Goal: Task Accomplishment & Management: Complete application form

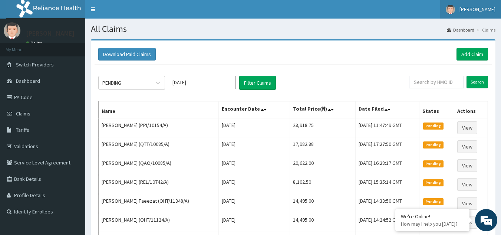
click at [475, 10] on span "[PERSON_NAME]" at bounding box center [477, 9] width 36 height 7
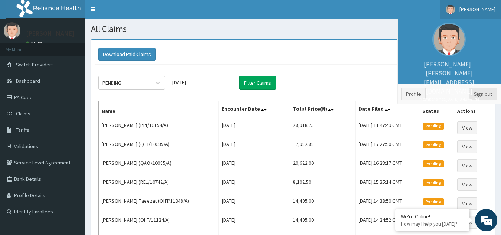
click at [474, 99] on link "Sign out" at bounding box center [483, 93] width 28 height 13
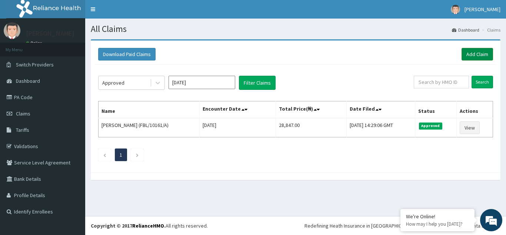
click at [469, 51] on link "Add Claim" at bounding box center [477, 54] width 31 height 13
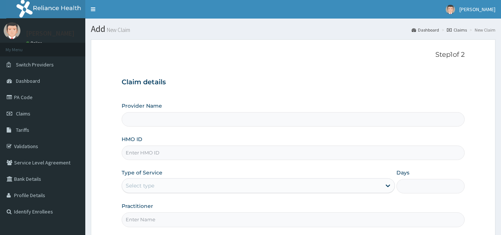
click at [154, 150] on input "HMO ID" at bounding box center [293, 152] width 343 height 14
paste input "BIE/10058/A"
type input "BIE/10058/A"
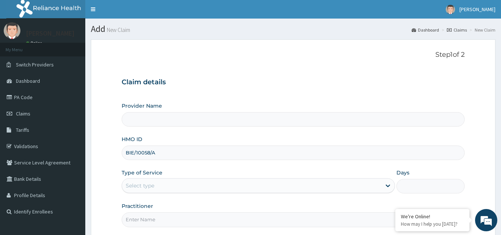
type input "Reliance Family Clinics (RFC) - [GEOGRAPHIC_DATA]"
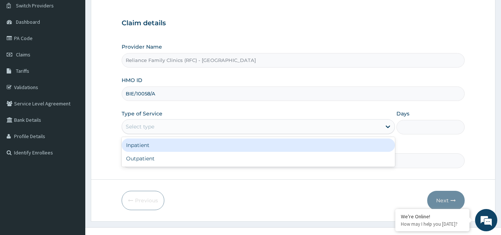
click at [205, 125] on div "Select type" at bounding box center [251, 126] width 259 height 12
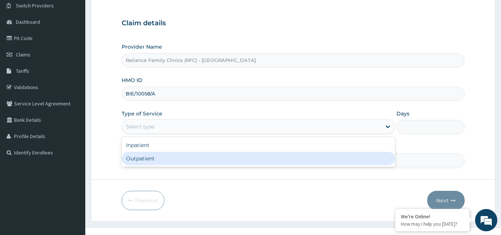
click at [182, 162] on div "Outpatient" at bounding box center [258, 158] width 273 height 13
type input "1"
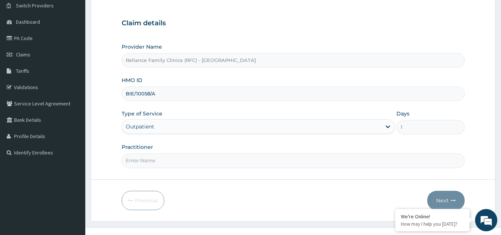
click at [182, 162] on input "Practitioner" at bounding box center [293, 160] width 343 height 14
type input "d"
type input "Dr Adetuyi"
click at [438, 195] on button "Next" at bounding box center [445, 199] width 37 height 19
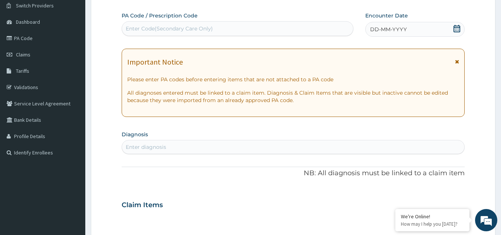
click at [422, 27] on div "DD-MM-YYYY" at bounding box center [414, 29] width 99 height 15
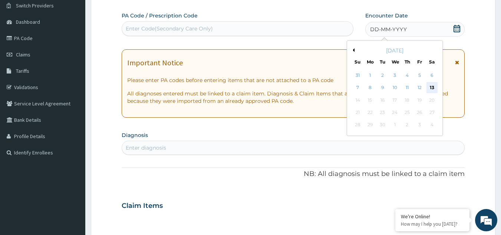
click at [432, 88] on div "13" at bounding box center [431, 87] width 11 height 11
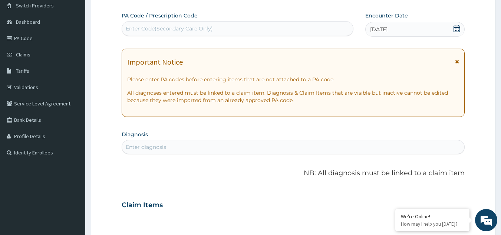
click at [454, 62] on div "Important Notice" at bounding box center [293, 64] width 332 height 12
click at [258, 29] on div "Enter Code(Secondary Care Only)" at bounding box center [237, 29] width 231 height 12
paste input "PA/1D0858"
type input "PA/1D0858"
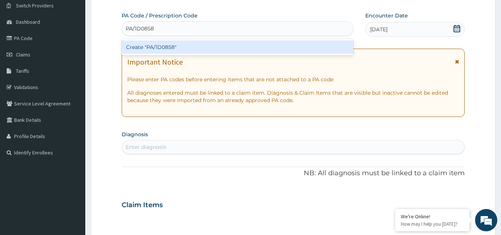
click at [239, 46] on div "Create "PA/1D0858"" at bounding box center [238, 46] width 232 height 13
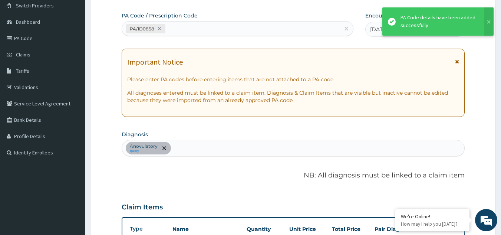
scroll to position [193, 0]
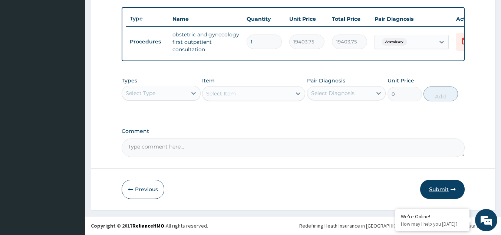
click at [428, 195] on button "Submit" at bounding box center [442, 188] width 44 height 19
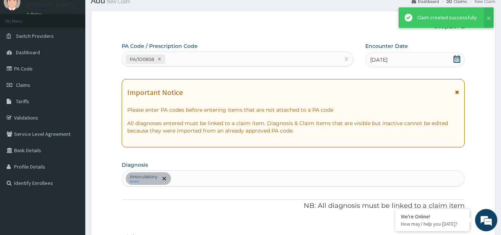
scroll to position [273, 0]
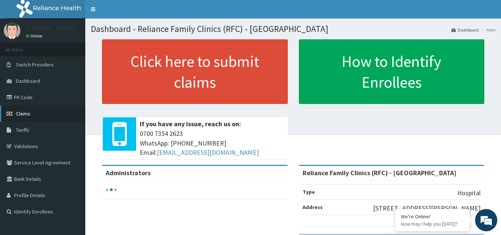
click at [36, 112] on link "Claims" at bounding box center [42, 113] width 85 height 16
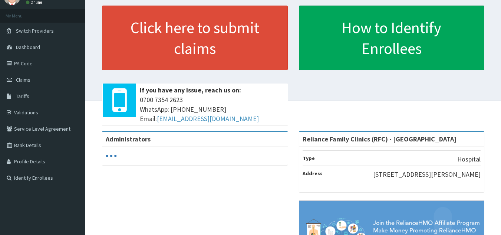
scroll to position [13, 0]
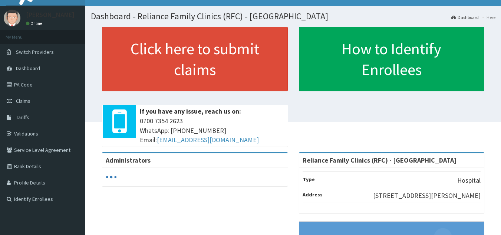
click at [500, 101] on html "RelianceHMO Provider Portal | Dashboard R EL Toggle navigation Olanike Jegede O…" at bounding box center [250, 163] width 501 height 352
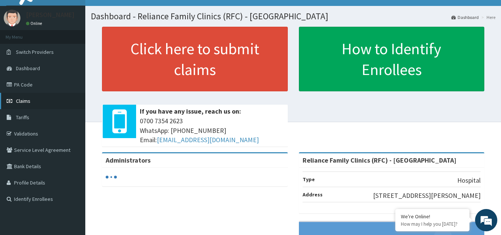
click at [30, 101] on link "Claims" at bounding box center [42, 101] width 85 height 16
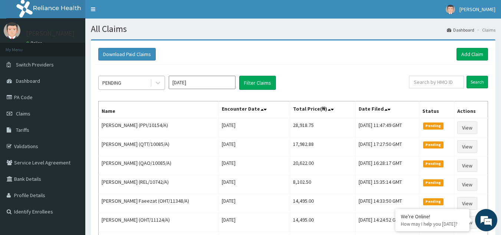
click at [139, 84] on div "PENDING" at bounding box center [125, 83] width 52 height 12
click at [223, 61] on div "Download Paid Claims Add Claim" at bounding box center [292, 54] width 397 height 20
click at [467, 57] on link "Add Claim" at bounding box center [471, 54] width 31 height 13
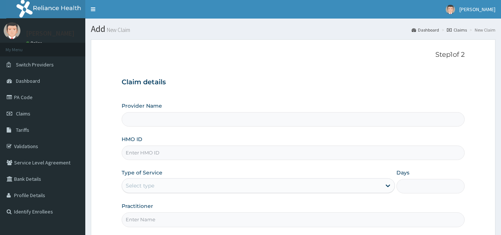
click at [183, 157] on input "HMO ID" at bounding box center [293, 152] width 343 height 14
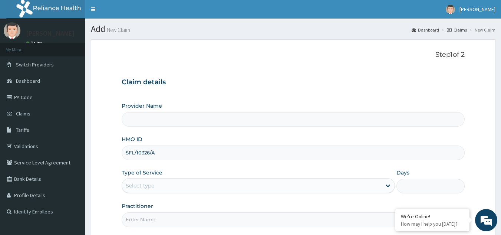
scroll to position [70, 0]
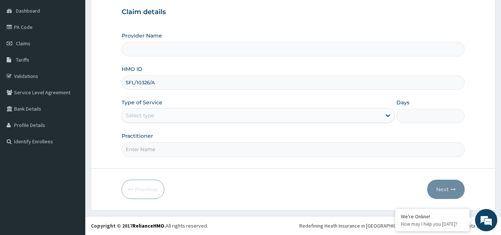
type input "SFL/10326/A"
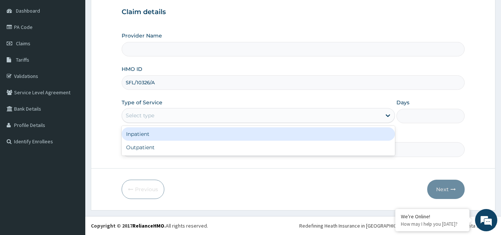
type input "Reliance Family Clinics (RFC) - [GEOGRAPHIC_DATA]"
click at [189, 117] on div "Select type" at bounding box center [251, 115] width 259 height 12
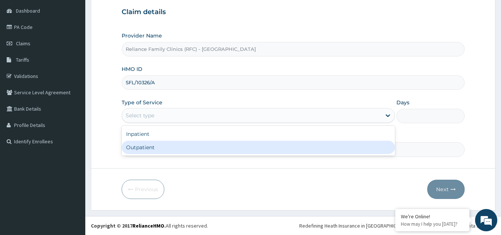
click at [167, 148] on div "Outpatient" at bounding box center [258, 146] width 273 height 13
type input "1"
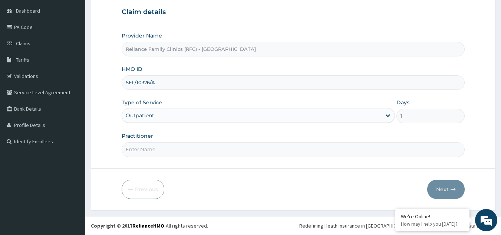
click at [167, 148] on input "Practitioner" at bounding box center [293, 149] width 343 height 14
type input "LOCUM"
click at [446, 188] on button "Next" at bounding box center [445, 188] width 37 height 19
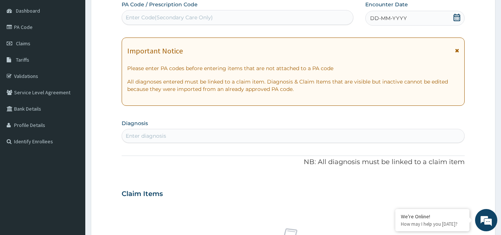
click at [258, 136] on div "Enter diagnosis" at bounding box center [293, 136] width 342 height 12
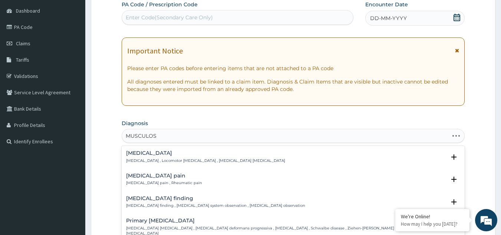
type input "MUSCULOSK"
click at [176, 181] on p "Musculoskeletal pain , Rheumatic pain" at bounding box center [164, 182] width 76 height 5
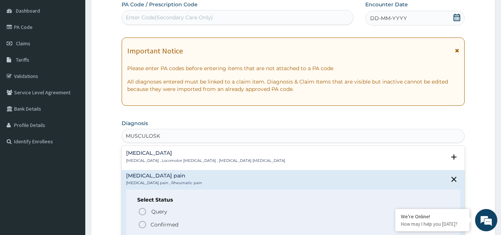
click at [154, 221] on p "Confirmed" at bounding box center [164, 223] width 28 height 7
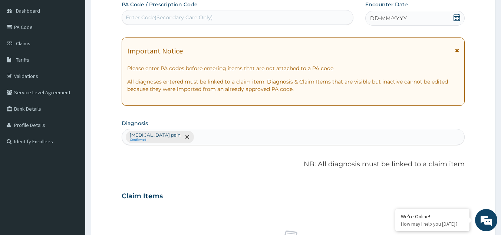
click at [456, 53] on icon at bounding box center [457, 50] width 4 height 5
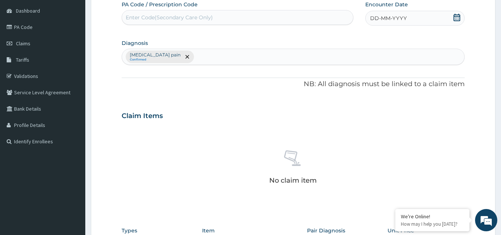
click at [422, 19] on div "DD-MM-YYYY" at bounding box center [414, 18] width 99 height 15
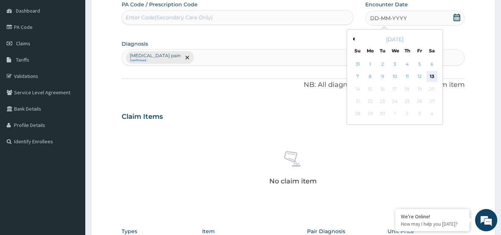
click at [431, 77] on div "13" at bounding box center [431, 76] width 11 height 11
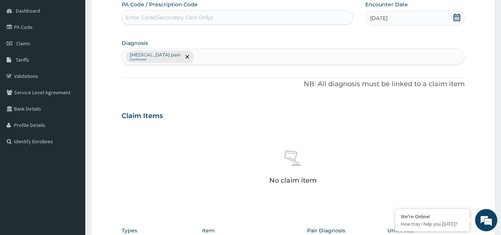
scroll to position [220, 0]
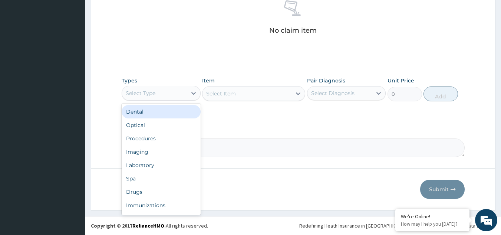
click at [177, 94] on div "Select Type" at bounding box center [154, 93] width 65 height 12
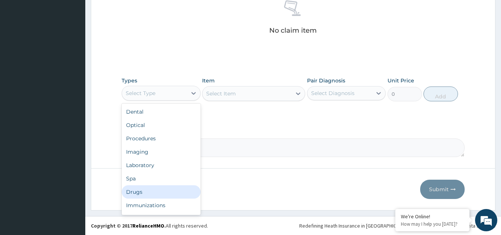
click at [158, 192] on div "Drugs" at bounding box center [161, 191] width 79 height 13
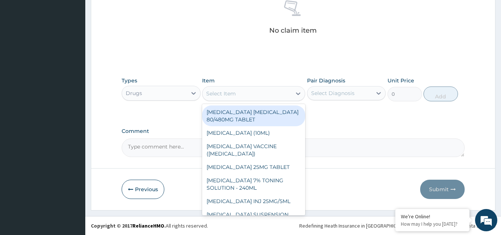
click at [271, 99] on div "Select Item" at bounding box center [253, 93] width 103 height 15
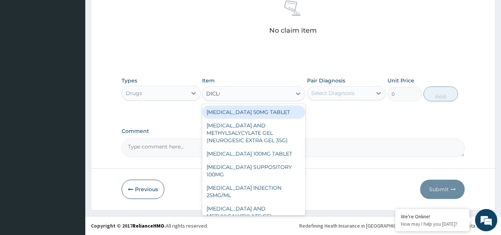
type input "DICLOM"
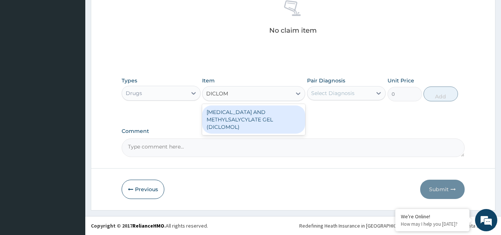
click at [263, 127] on div "DICLOFENAC AND METHYLSALYCYLATE GEL (DICLOMOL)" at bounding box center [253, 119] width 103 height 28
type input "1437.5"
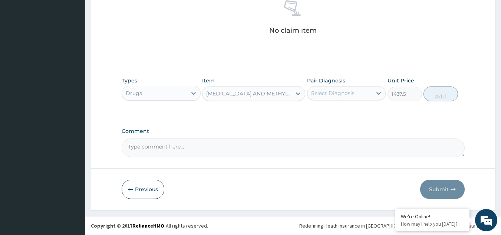
click at [342, 89] on div "Select Diagnosis" at bounding box center [332, 92] width 43 height 7
click at [341, 110] on label "Musculoskeletal pain" at bounding box center [348, 110] width 59 height 7
checkbox input "true"
click at [436, 91] on button "Add" at bounding box center [440, 93] width 34 height 15
type input "0"
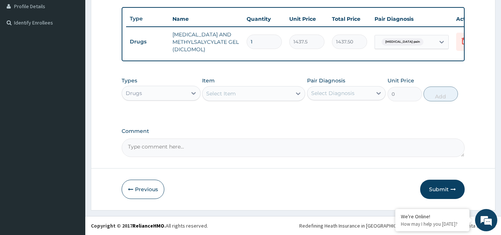
scroll to position [194, 0]
click at [284, 93] on div "Select Item" at bounding box center [246, 93] width 89 height 12
type input "S"
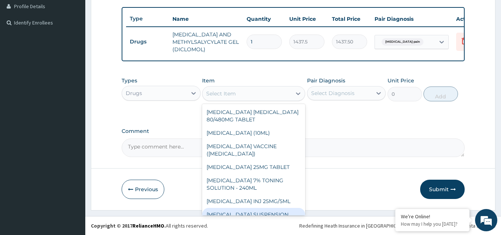
click at [165, 96] on div "Drugs" at bounding box center [154, 93] width 65 height 12
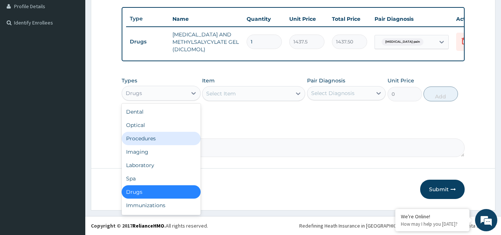
click at [157, 136] on div "Procedures" at bounding box center [161, 138] width 79 height 13
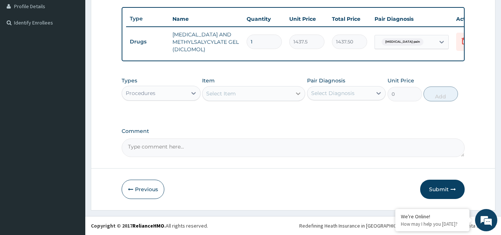
click at [293, 91] on div at bounding box center [297, 93] width 13 height 13
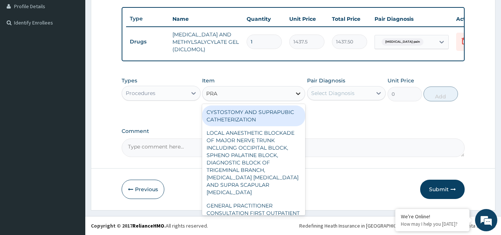
type input "PRAC"
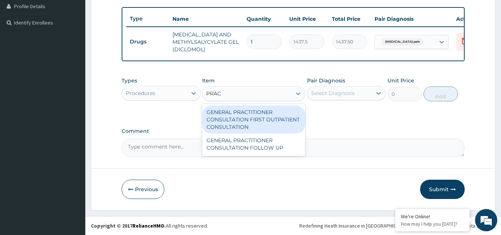
click at [235, 118] on div "GENERAL PRACTITIONER CONSULTATION FIRST OUTPATIENT CONSULTATION" at bounding box center [253, 119] width 103 height 28
type input "3370.125"
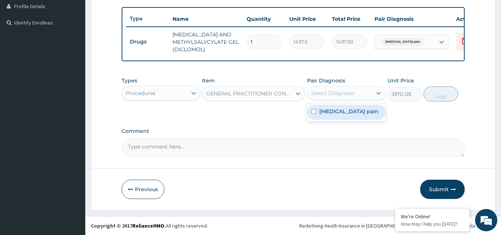
click at [335, 98] on div "Select Diagnosis" at bounding box center [339, 93] width 65 height 12
click at [336, 110] on label "Musculoskeletal pain" at bounding box center [348, 110] width 59 height 7
checkbox input "true"
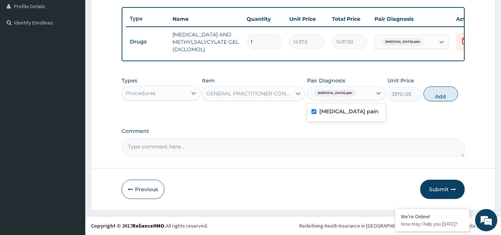
click at [434, 96] on button "Add" at bounding box center [440, 93] width 34 height 15
type input "0"
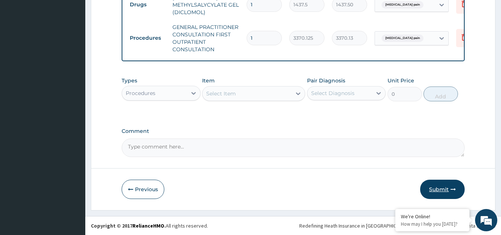
click at [457, 185] on button "Submit" at bounding box center [442, 188] width 44 height 19
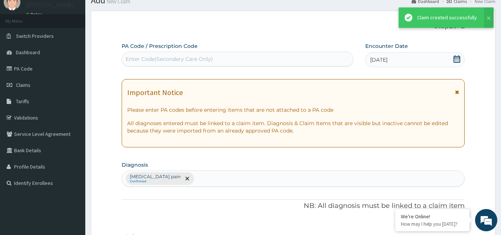
scroll to position [231, 0]
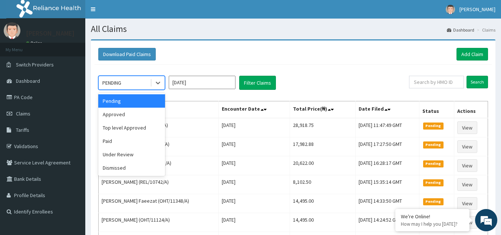
click at [147, 82] on div "PENDING" at bounding box center [125, 83] width 52 height 12
click at [143, 117] on div "Approved" at bounding box center [131, 113] width 67 height 13
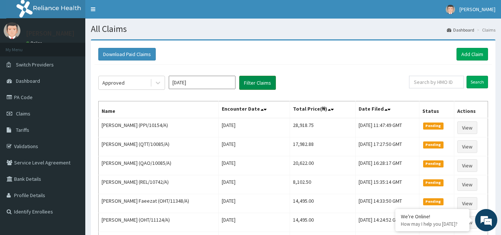
click at [252, 81] on button "Filter Claims" at bounding box center [257, 83] width 37 height 14
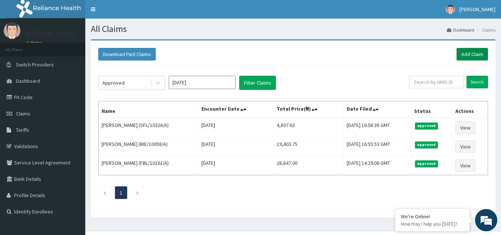
click at [478, 52] on link "Add Claim" at bounding box center [471, 54] width 31 height 13
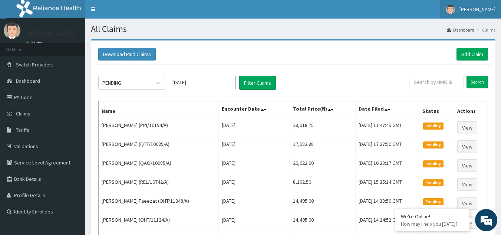
click at [484, 6] on span "[PERSON_NAME]" at bounding box center [477, 9] width 36 height 7
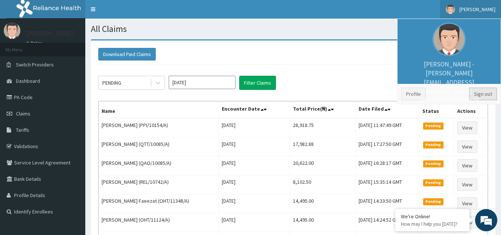
click at [483, 96] on link "Sign out" at bounding box center [483, 93] width 28 height 13
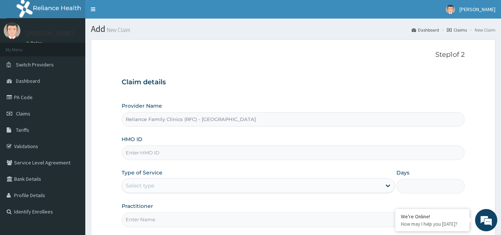
drag, startPoint x: 214, startPoint y: 159, endPoint x: 213, endPoint y: 153, distance: 6.3
click at [214, 159] on input "HMO ID" at bounding box center [293, 152] width 343 height 14
paste input "IHN/10001/C"
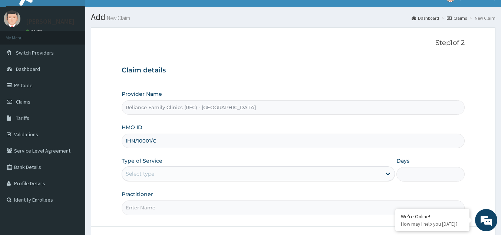
scroll to position [70, 0]
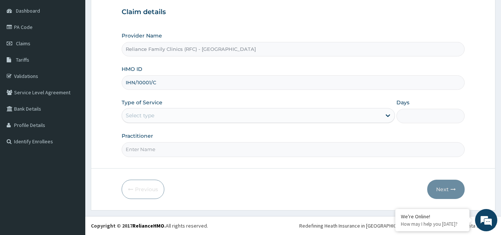
type input "IHN/10001/C"
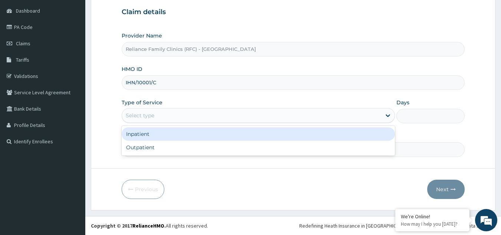
click at [215, 111] on div "Select type" at bounding box center [251, 115] width 259 height 12
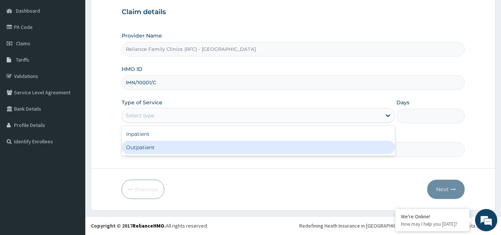
click at [194, 145] on div "Outpatient" at bounding box center [258, 146] width 273 height 13
type input "1"
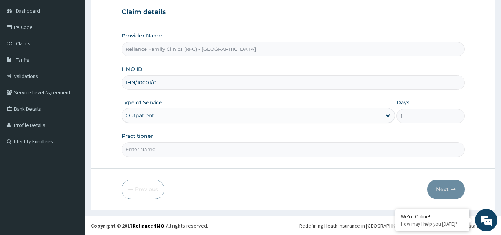
click at [194, 145] on input "Practitioner" at bounding box center [293, 149] width 343 height 14
type input "LOCUM"
click at [444, 189] on button "Next" at bounding box center [445, 188] width 37 height 19
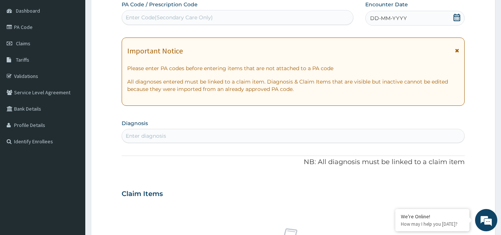
click at [441, 185] on div "Claim Items" at bounding box center [293, 191] width 343 height 19
click at [395, 132] on div "Enter diagnosis" at bounding box center [293, 136] width 342 height 12
type input "N"
type input "L"
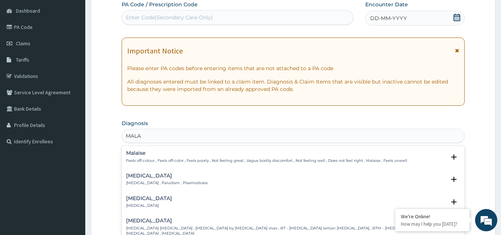
type input "MALAR"
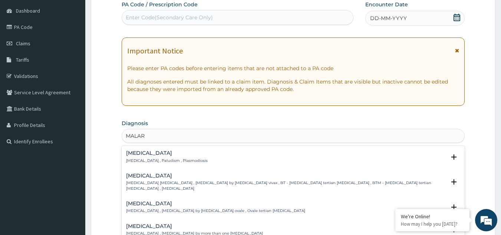
click at [159, 165] on div "[MEDICAL_DATA] [MEDICAL_DATA] , Paludism , Plasmodiosis Select Status Query Que…" at bounding box center [293, 158] width 334 height 17
click at [155, 159] on p "[MEDICAL_DATA] , Paludism , Plasmodiosis" at bounding box center [167, 160] width 82 height 5
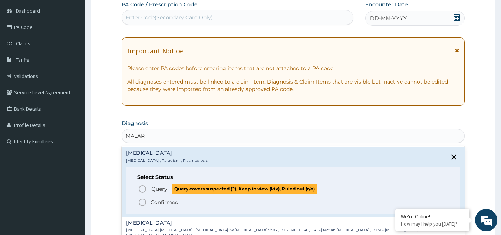
click at [149, 192] on span "Query Query covers suspected (?), Keep in view (kiv), Ruled out (r/o)" at bounding box center [293, 188] width 311 height 10
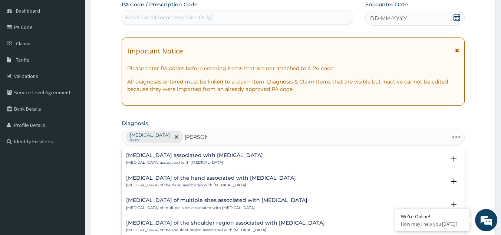
type input "HELMINT"
click at [177, 162] on p "[MEDICAL_DATA] associated with [MEDICAL_DATA]" at bounding box center [194, 162] width 137 height 5
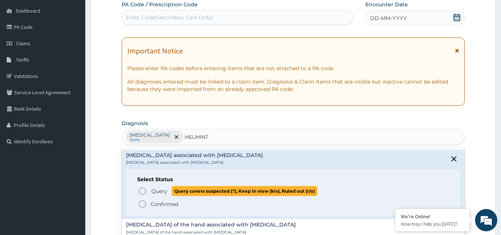
click at [152, 191] on span "Query" at bounding box center [159, 190] width 16 height 7
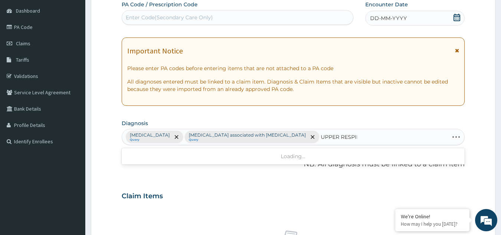
type input "UPPER RESPIRA"
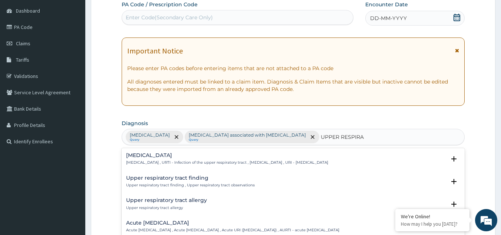
click at [162, 154] on h4 "[MEDICAL_DATA]" at bounding box center [227, 155] width 202 height 6
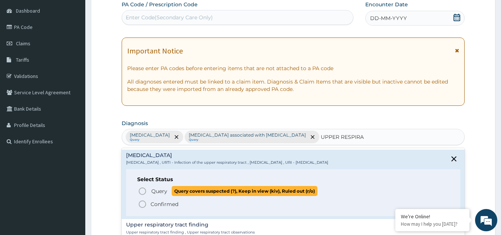
click at [153, 187] on span "Query" at bounding box center [159, 190] width 16 height 7
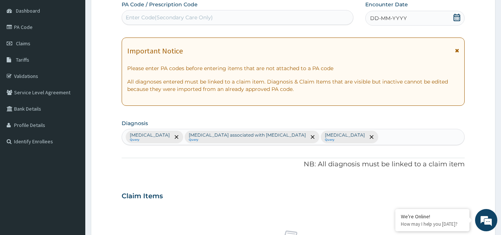
click at [426, 16] on div "DD-MM-YYYY" at bounding box center [414, 18] width 99 height 15
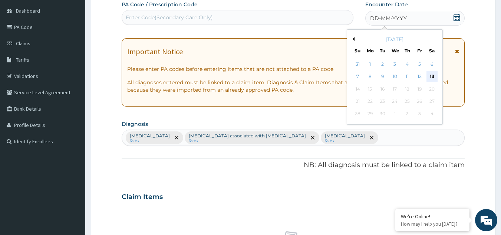
click at [432, 74] on div "13" at bounding box center [431, 76] width 11 height 11
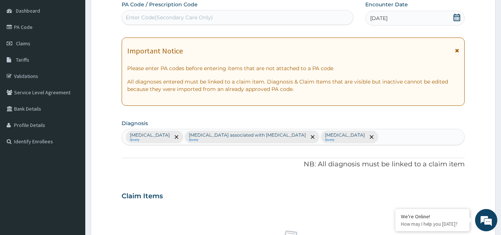
click at [455, 51] on icon at bounding box center [457, 50] width 4 height 5
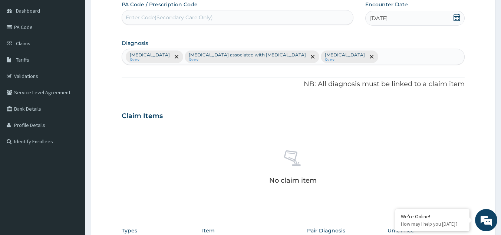
scroll to position [220, 0]
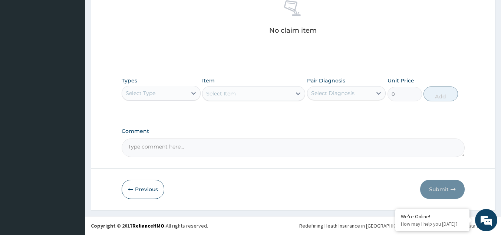
click at [176, 94] on div "Select Type" at bounding box center [154, 93] width 65 height 12
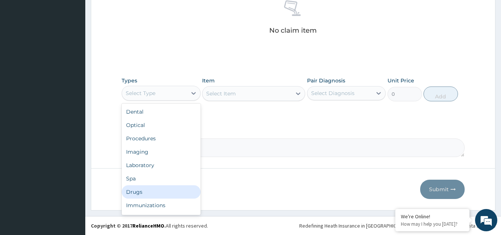
click at [140, 195] on div "Drugs" at bounding box center [161, 191] width 79 height 13
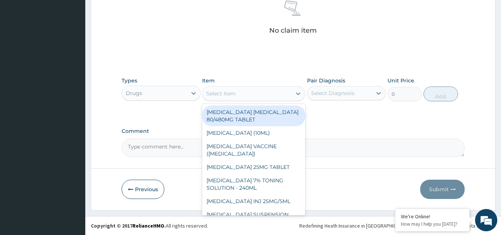
click at [233, 97] on div "Select Item" at bounding box center [246, 93] width 89 height 12
paste input "CEFUROXIME"
type input "CEFUROXIME"
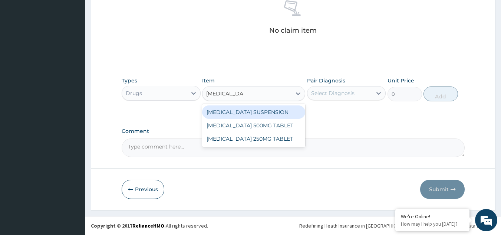
click at [237, 110] on div "CEFUROXIME SUSPENSION" at bounding box center [253, 111] width 103 height 13
type input "4784"
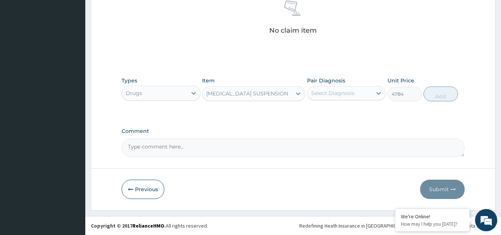
click at [323, 93] on div "Select Diagnosis" at bounding box center [332, 92] width 43 height 7
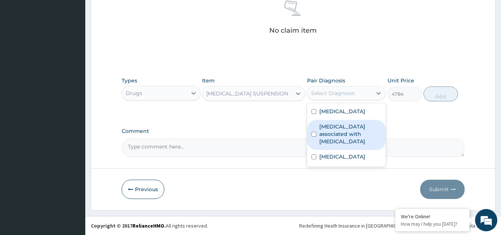
click at [325, 129] on label "Arthropathy associated with helminthiasis" at bounding box center [350, 134] width 62 height 22
checkbox input "true"
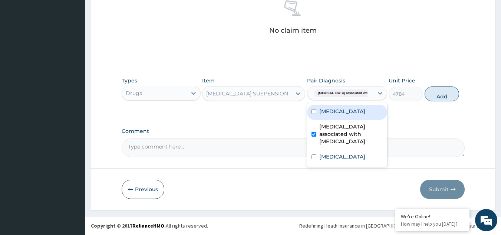
click at [327, 111] on label "Malaria" at bounding box center [342, 110] width 46 height 7
checkbox input "true"
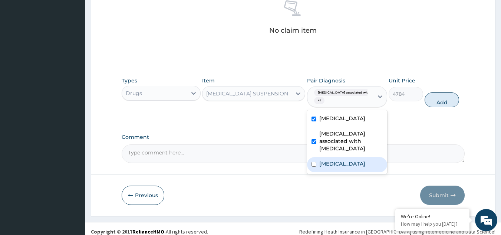
click at [332, 160] on label "Upper respiratory infection" at bounding box center [342, 163] width 46 height 7
checkbox input "false"
click at [435, 92] on button "Add" at bounding box center [441, 99] width 34 height 15
type input "0"
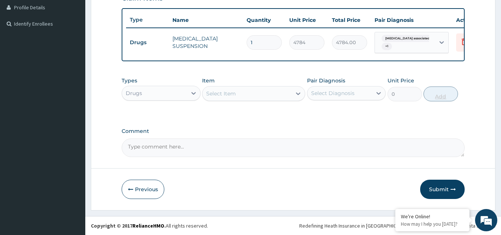
scroll to position [193, 0]
click at [246, 92] on div "Select Item" at bounding box center [246, 93] width 89 height 12
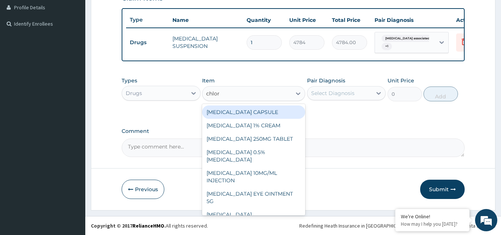
type input "chlorp"
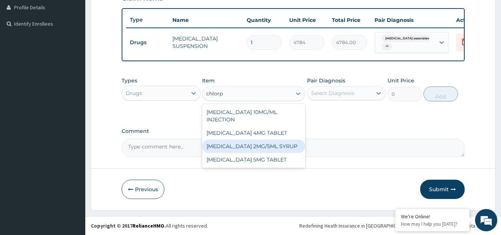
click at [257, 151] on div "CHLORPHENIRAMINE 2MG/5ML SYRUP" at bounding box center [253, 145] width 103 height 13
type input "900"
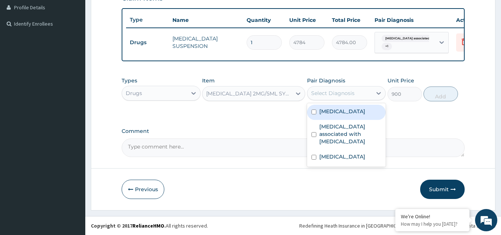
click at [358, 95] on div "Select Diagnosis" at bounding box center [339, 93] width 65 height 12
click at [349, 118] on div "Malaria" at bounding box center [346, 111] width 79 height 15
checkbox input "true"
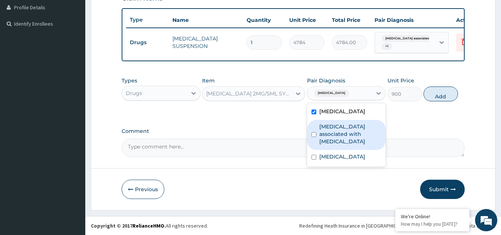
click at [347, 127] on label "Arthropathy associated with helminthiasis" at bounding box center [350, 134] width 62 height 22
checkbox input "true"
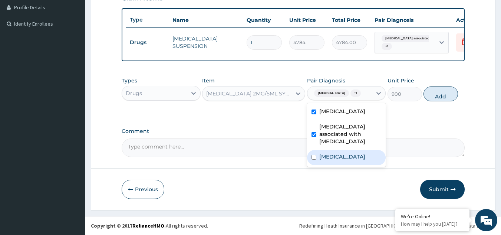
click at [339, 153] on label "Upper respiratory infection" at bounding box center [342, 156] width 46 height 7
checkbox input "true"
click at [430, 96] on button "Add" at bounding box center [440, 93] width 34 height 15
type input "0"
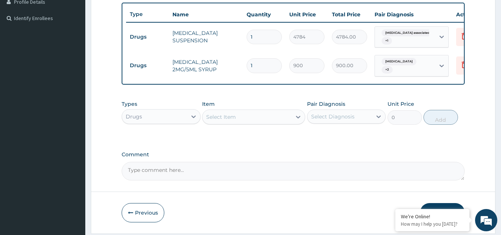
click at [221, 117] on div "Select Item" at bounding box center [221, 116] width 30 height 7
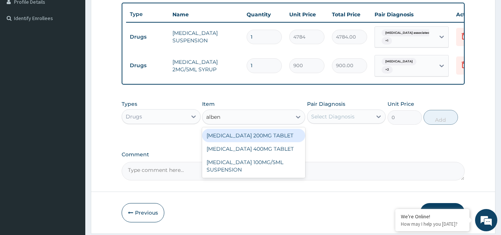
type input "albend"
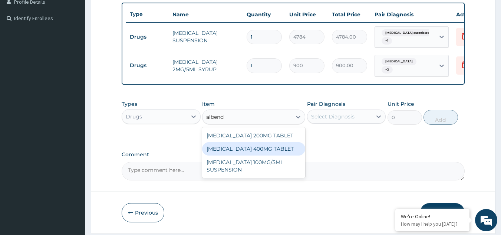
click at [234, 149] on div "ALBENDAZOLE 400MG TABLET" at bounding box center [253, 148] width 103 height 13
type input "222"
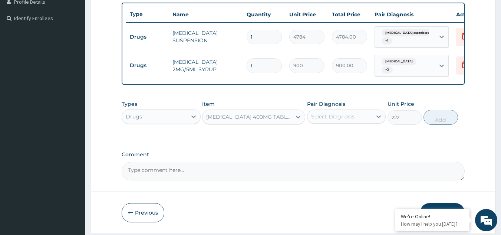
click at [366, 116] on div "Select Diagnosis" at bounding box center [339, 116] width 65 height 12
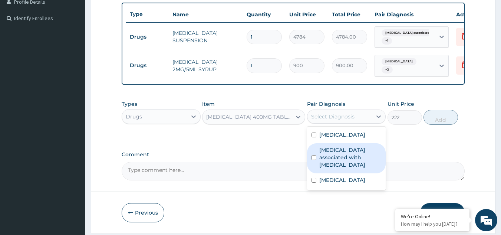
click at [333, 151] on label "Arthropathy associated with helminthiasis" at bounding box center [350, 157] width 62 height 22
checkbox input "true"
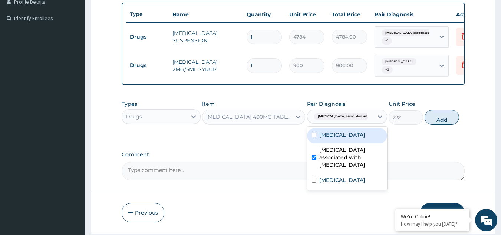
click at [332, 138] on label "Malaria" at bounding box center [342, 134] width 46 height 7
checkbox input "true"
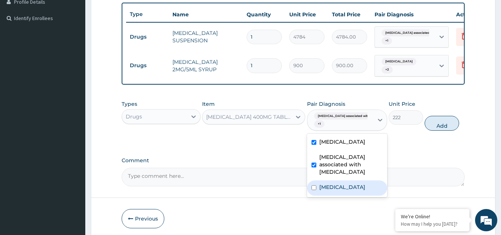
click at [336, 183] on label "Upper respiratory infection" at bounding box center [342, 186] width 46 height 7
checkbox input "true"
click at [440, 126] on button "Add" at bounding box center [441, 123] width 34 height 15
type input "0"
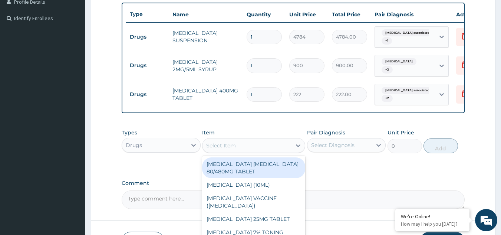
click at [223, 144] on div "Select Item" at bounding box center [221, 145] width 30 height 7
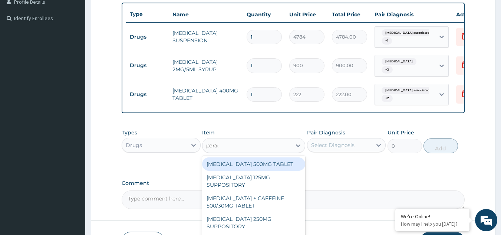
type input "parace"
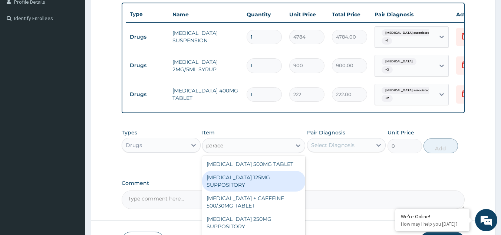
click at [253, 187] on div "PARACETAMOL 125MG SUPPOSITORY" at bounding box center [253, 180] width 103 height 21
type input "558"
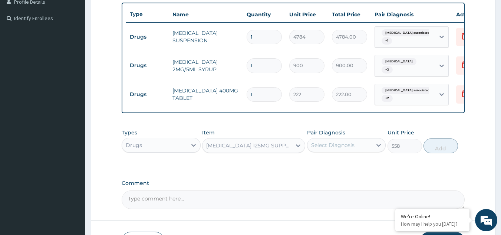
click at [286, 147] on div "PARACETAMOL 125MG SUPPOSITORY" at bounding box center [249, 145] width 86 height 7
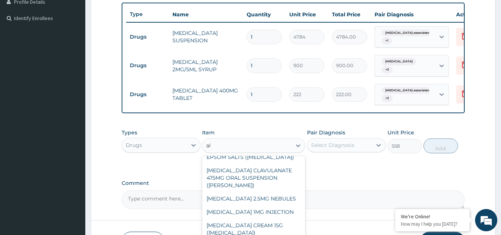
type input "a"
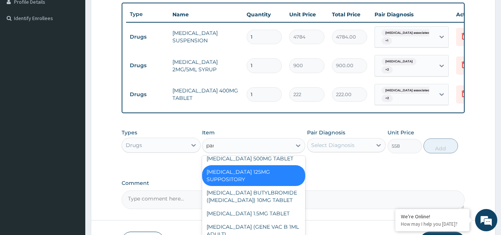
type input "para"
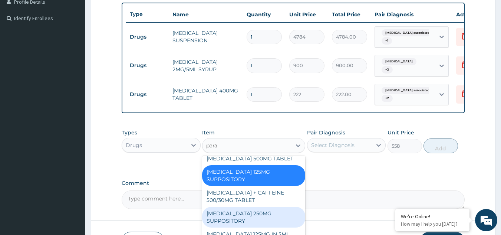
click at [248, 226] on div "PARACETAMOL 250MG SUPPOSITORY" at bounding box center [253, 216] width 103 height 21
type input "800"
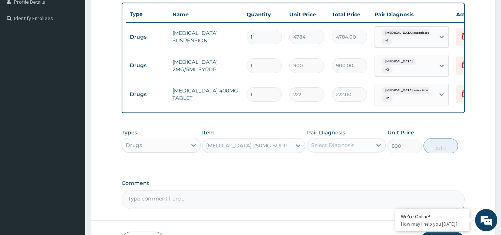
click at [357, 149] on div "Select Diagnosis" at bounding box center [339, 145] width 65 height 12
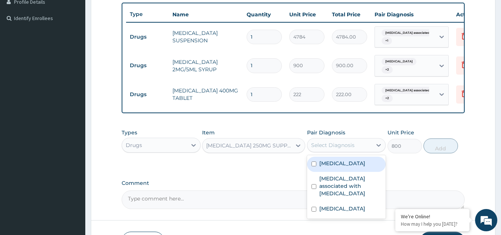
click at [351, 167] on div "Malaria" at bounding box center [346, 163] width 79 height 15
checkbox input "true"
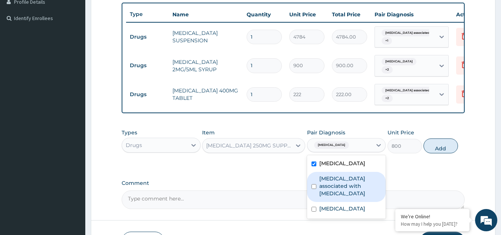
click at [347, 186] on label "Arthropathy associated with helminthiasis" at bounding box center [350, 186] width 62 height 22
checkbox input "true"
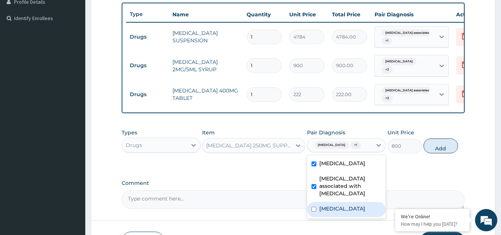
click at [337, 212] on label "Upper respiratory infection" at bounding box center [342, 208] width 46 height 7
checkbox input "true"
click at [263, 141] on div "PARACETAMOL 250MG SUPPOSITORY" at bounding box center [253, 145] width 103 height 15
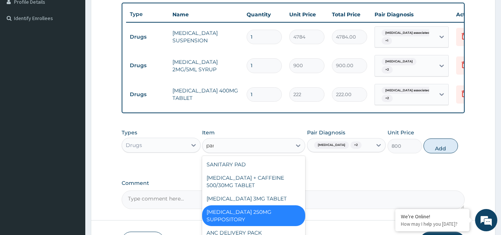
scroll to position [7, 0]
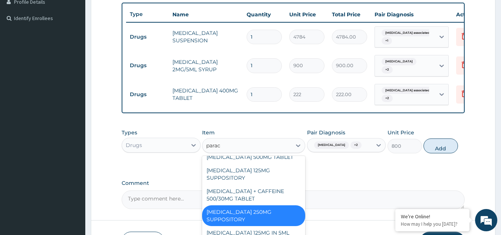
type input "parace"
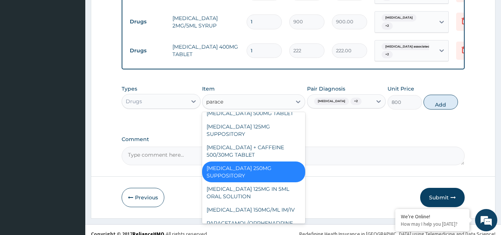
scroll to position [238, 0]
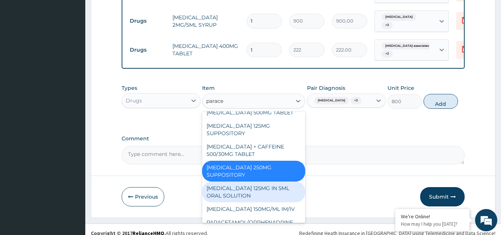
click at [278, 197] on div "PARACETAMOL 125MG IN 5ML ORAL SOLUTION" at bounding box center [253, 191] width 103 height 21
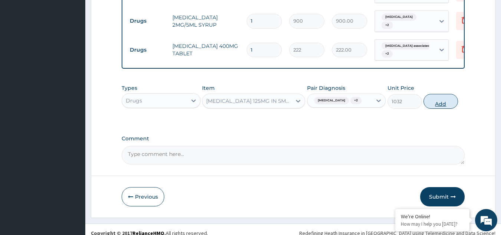
click at [443, 103] on button "Add" at bounding box center [440, 101] width 34 height 15
type input "0"
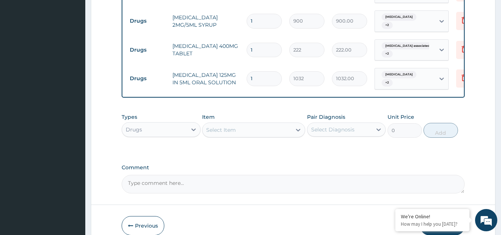
click at [253, 129] on div "Select Item" at bounding box center [246, 130] width 89 height 12
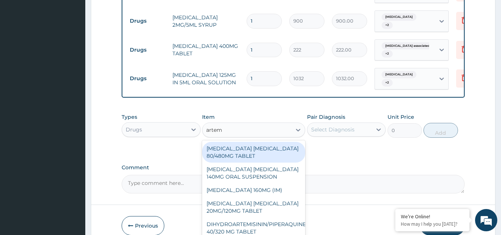
type input "arteme"
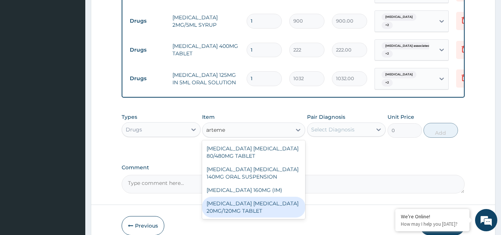
click at [272, 200] on div "ARTEMETHER LUMEFANTRINE 20MG/120MG TABLET" at bounding box center [253, 206] width 103 height 21
type input "100"
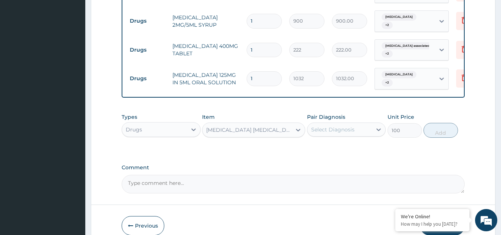
click at [350, 130] on div "Select Diagnosis" at bounding box center [332, 129] width 43 height 7
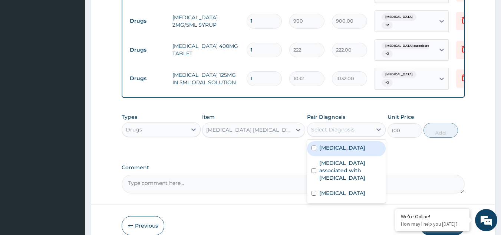
click at [346, 152] on div "Malaria" at bounding box center [346, 148] width 79 height 15
checkbox input "true"
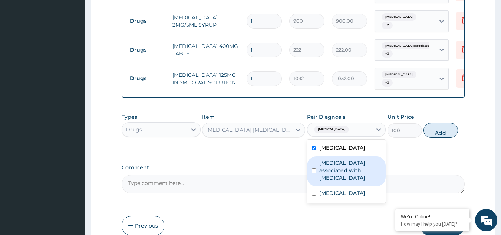
click at [346, 173] on div "Arthropathy associated with helminthiasis" at bounding box center [346, 171] width 79 height 30
checkbox input "true"
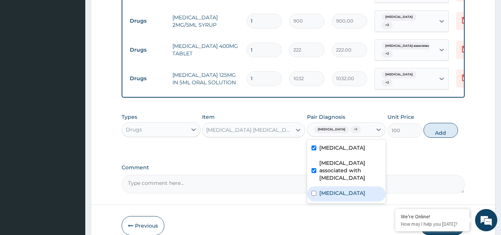
click at [342, 196] on div "Upper respiratory infection" at bounding box center [346, 193] width 79 height 15
checkbox input "true"
click at [441, 134] on button "Add" at bounding box center [440, 130] width 34 height 15
type input "0"
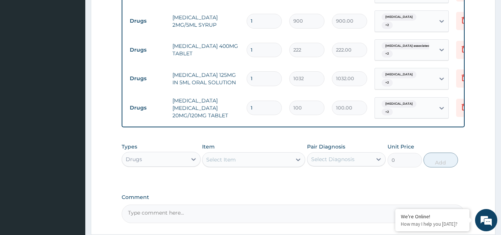
drag, startPoint x: 250, startPoint y: 102, endPoint x: 213, endPoint y: 108, distance: 36.9
click at [213, 108] on tr "Drugs ARTEMETHER LUMEFANTRINE 20MG/120MG TABLET 1 100 100.00 Malaria + 2 Delete" at bounding box center [307, 108] width 363 height 30
type input "6"
type input "600.00"
type input "6"
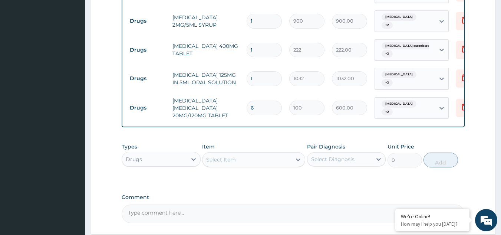
click at [146, 165] on div "Drugs" at bounding box center [161, 159] width 79 height 15
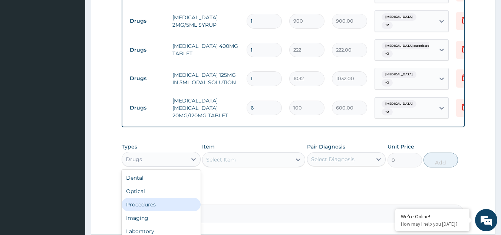
click at [154, 206] on div "Procedures" at bounding box center [161, 203] width 79 height 13
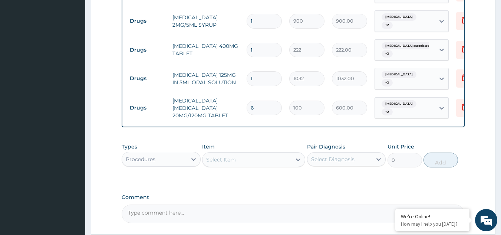
click at [275, 159] on div "Select Item" at bounding box center [246, 159] width 89 height 12
type input "prac"
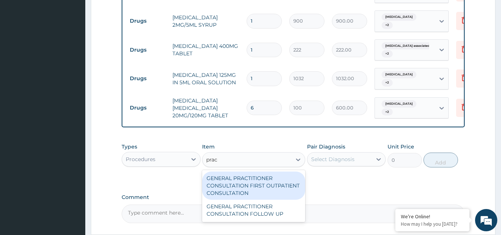
click at [267, 182] on div "GENERAL PRACTITIONER CONSULTATION FIRST OUTPATIENT CONSULTATION" at bounding box center [253, 185] width 103 height 28
type input "3370.125"
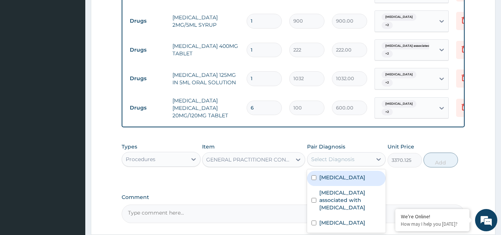
click at [341, 161] on div "Select Diagnosis" at bounding box center [332, 158] width 43 height 7
click at [337, 182] on div "Malaria" at bounding box center [346, 177] width 79 height 15
checkbox input "true"
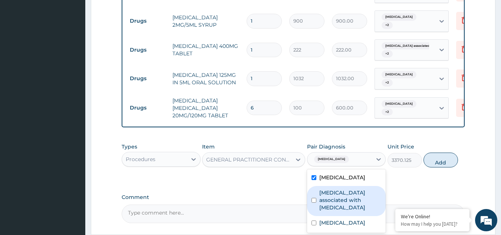
click at [339, 202] on label "Arthropathy associated with helminthiasis" at bounding box center [350, 200] width 62 height 22
checkbox input "true"
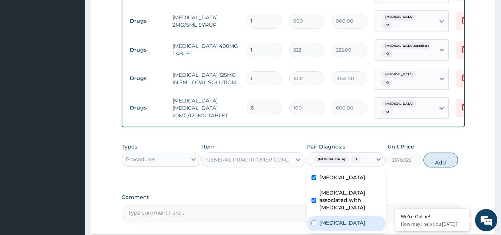
click at [336, 226] on div "Upper respiratory infection" at bounding box center [346, 223] width 79 height 15
checkbox input "true"
click at [442, 155] on button "Add" at bounding box center [440, 159] width 34 height 15
type input "0"
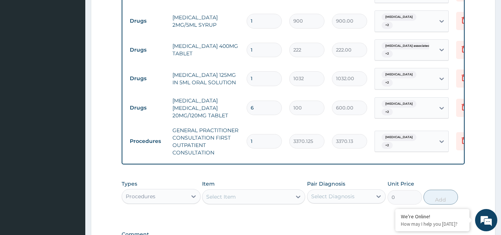
click at [179, 194] on div "Procedures" at bounding box center [154, 196] width 65 height 12
type input "lab"
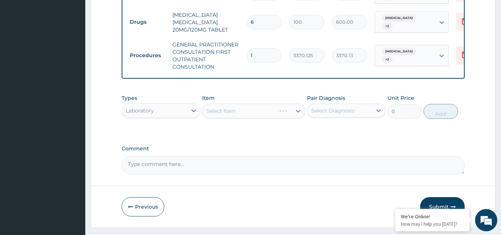
scroll to position [330, 0]
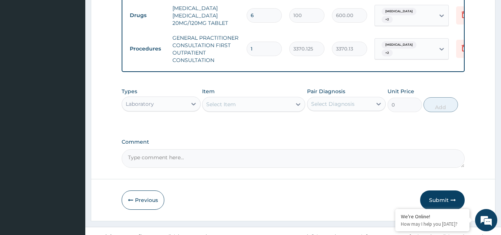
click at [262, 99] on div "Select Item" at bounding box center [246, 104] width 89 height 12
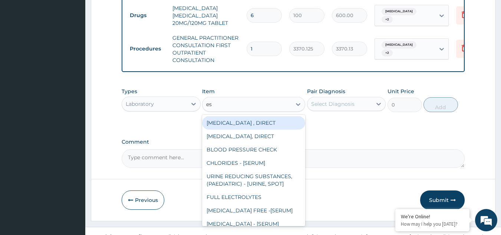
type input "esr"
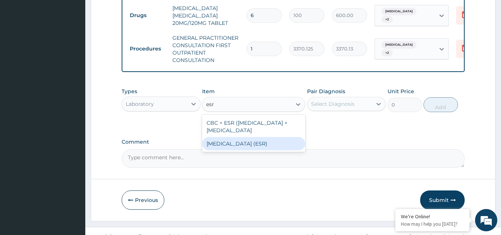
click at [245, 150] on div "ERYTHROCYTE SEDIMENTATION RATE (ESR)" at bounding box center [253, 143] width 103 height 13
type input "2553.125"
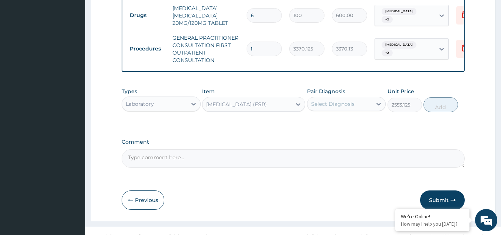
click at [328, 107] on div "Select Diagnosis" at bounding box center [339, 104] width 65 height 12
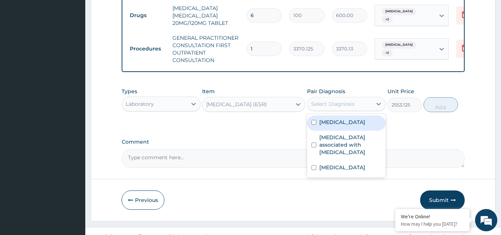
click at [327, 126] on div "Malaria" at bounding box center [346, 122] width 79 height 15
checkbox input "true"
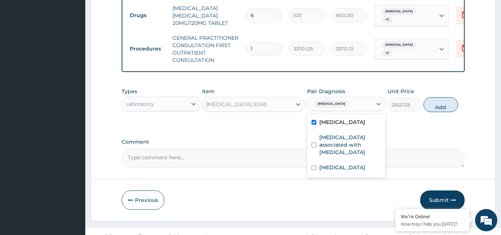
click at [329, 142] on label "Arthropathy associated with helminthiasis" at bounding box center [350, 144] width 62 height 22
checkbox input "true"
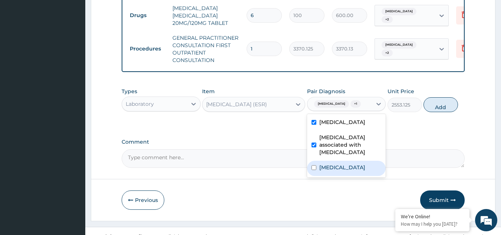
click at [330, 166] on label "Upper respiratory infection" at bounding box center [342, 166] width 46 height 7
checkbox input "true"
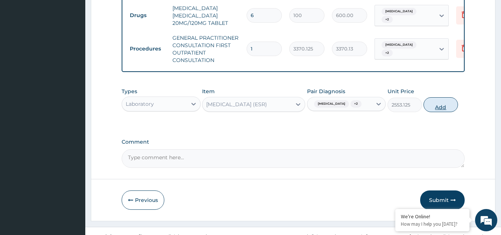
click at [440, 98] on button "Add" at bounding box center [440, 104] width 34 height 15
type input "0"
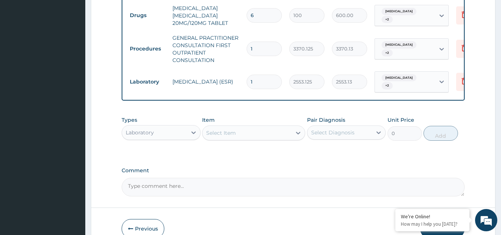
click at [233, 131] on div "Select Item" at bounding box center [221, 132] width 30 height 7
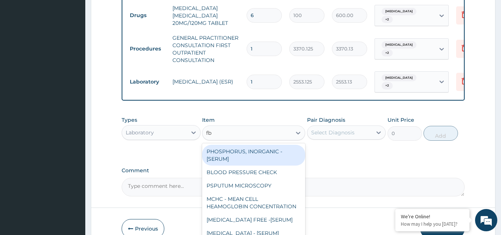
type input "fbc"
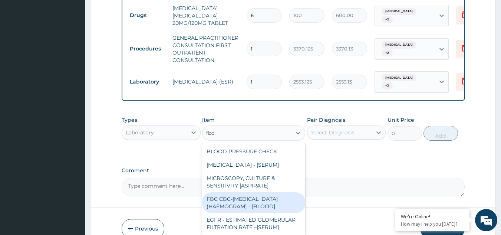
click at [242, 200] on div "FBC CBC-COMPLETE BLOOD COUNT (HAEMOGRAM) - [BLOOD]" at bounding box center [253, 202] width 103 height 21
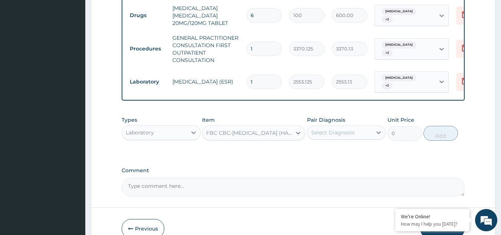
type input "4085"
click at [331, 133] on div "Select Diagnosis" at bounding box center [332, 132] width 43 height 7
click at [331, 141] on div "Types Laboratory Item FBC CBC-COMPLETE BLOOD COUNT (HAEMOGRAM) - [BLOOD] Pair D…" at bounding box center [293, 128] width 343 height 32
click at [330, 131] on div "Select Diagnosis" at bounding box center [332, 132] width 43 height 7
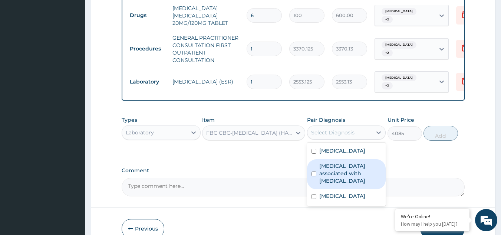
click at [323, 179] on div "Arthropathy associated with helminthiasis" at bounding box center [346, 174] width 79 height 30
checkbox input "true"
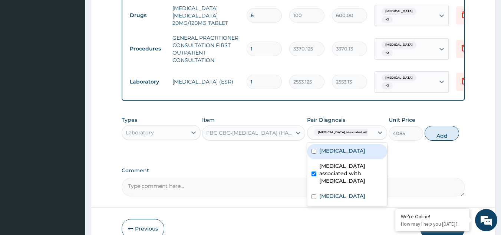
click at [329, 154] on label "Malaria" at bounding box center [342, 150] width 46 height 7
checkbox input "true"
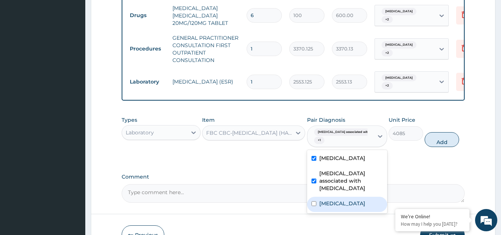
click at [333, 199] on label "Upper respiratory infection" at bounding box center [342, 202] width 46 height 7
checkbox input "true"
click at [444, 143] on button "Add" at bounding box center [441, 139] width 34 height 15
type input "0"
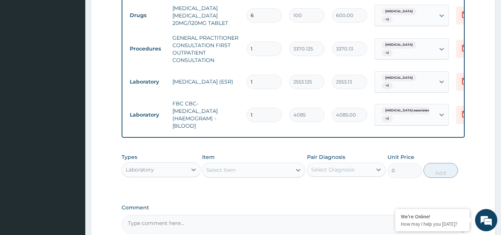
click at [274, 170] on div "Select Item" at bounding box center [246, 170] width 89 height 12
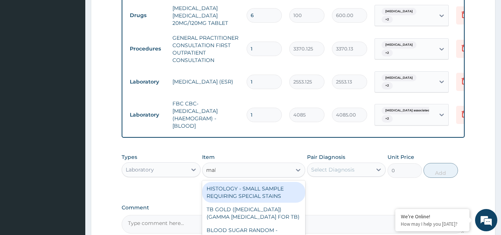
type input "mala"
click at [272, 187] on div "MALARIA PARASITE (MP) RDT" at bounding box center [253, 192] width 103 height 21
type input "1531.875"
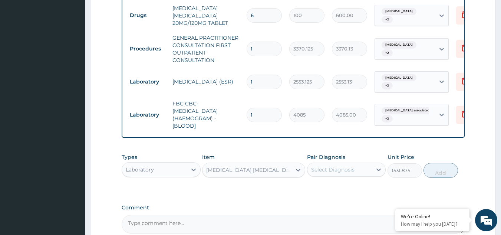
click at [321, 177] on div "Pair Diagnosis Select Diagnosis" at bounding box center [346, 165] width 79 height 24
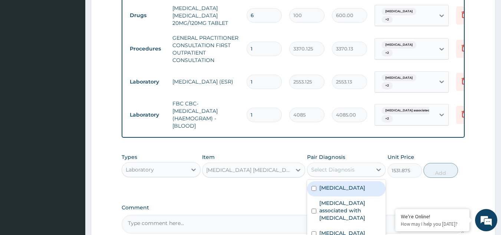
click at [322, 171] on div "Select Diagnosis" at bounding box center [332, 169] width 43 height 7
click at [325, 186] on label "Malaria" at bounding box center [342, 187] width 46 height 7
checkbox input "true"
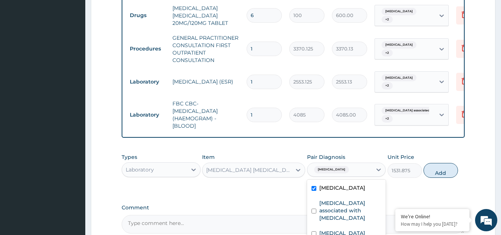
click at [326, 213] on label "Arthropathy associated with helminthiasis" at bounding box center [350, 210] width 62 height 22
checkbox input "true"
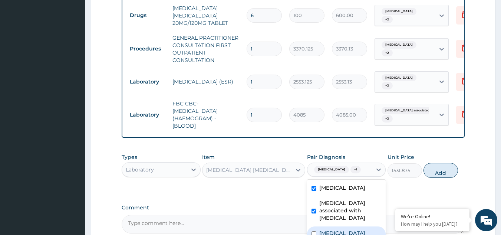
click at [328, 229] on label "Upper respiratory infection" at bounding box center [342, 232] width 46 height 7
checkbox input "true"
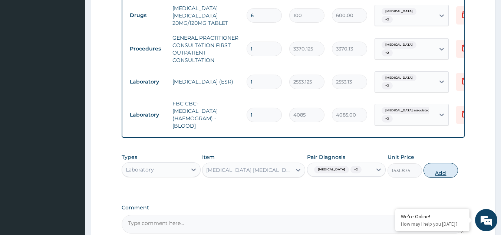
click at [438, 170] on button "Add" at bounding box center [440, 170] width 34 height 15
type input "0"
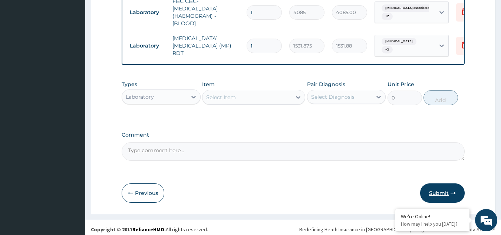
click at [427, 183] on button "Submit" at bounding box center [442, 192] width 44 height 19
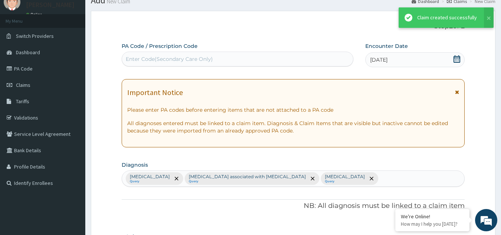
scroll to position [432, 0]
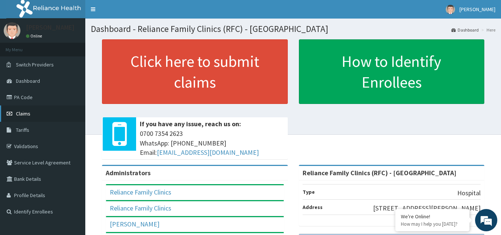
click at [26, 111] on span "Claims" at bounding box center [23, 113] width 14 height 7
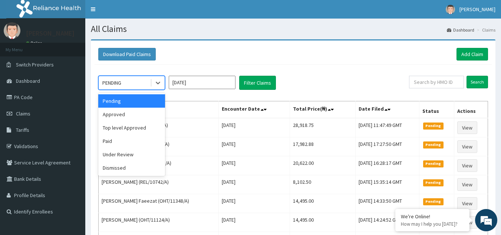
click at [110, 84] on div "PENDING" at bounding box center [111, 82] width 19 height 7
click at [113, 112] on div "Approved" at bounding box center [131, 113] width 67 height 13
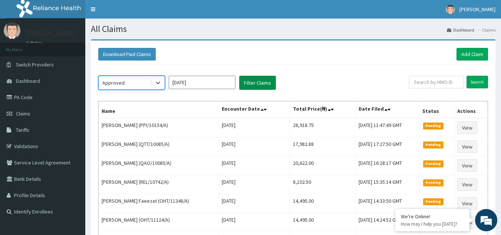
click at [261, 84] on button "Filter Claims" at bounding box center [257, 83] width 37 height 14
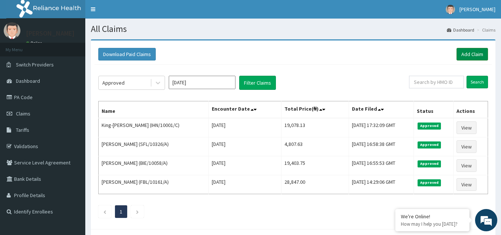
click at [467, 54] on link "Add Claim" at bounding box center [471, 54] width 31 height 13
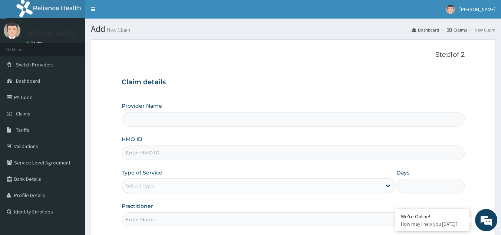
type input "Reliance Family Clinics (RFC) - [GEOGRAPHIC_DATA]"
